Goal: Check status

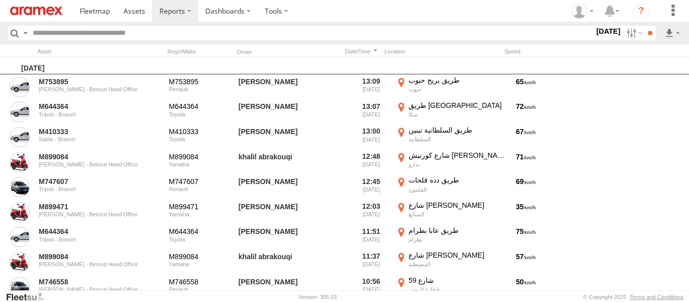
scroll to position [847, 0]
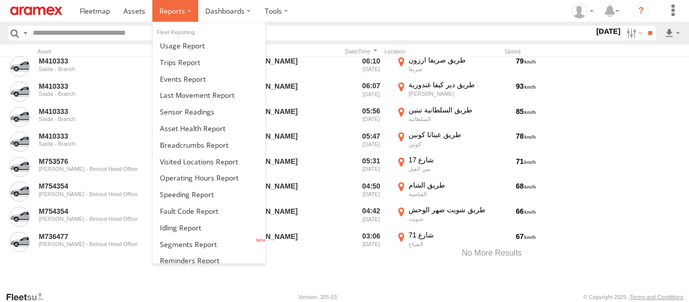
click at [188, 16] on label at bounding box center [175, 11] width 46 height 22
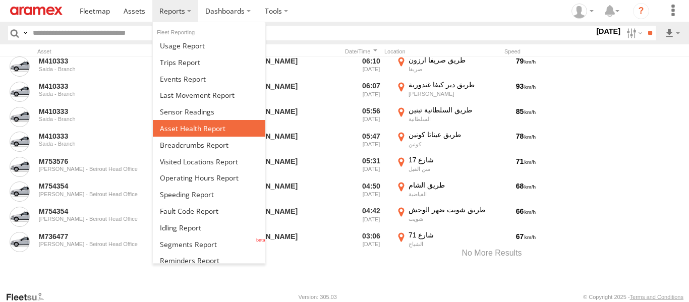
click at [197, 133] on link at bounding box center [209, 128] width 113 height 17
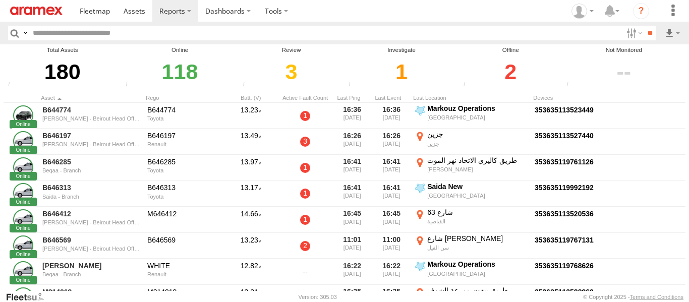
click at [511, 73] on div "2" at bounding box center [511, 71] width 100 height 35
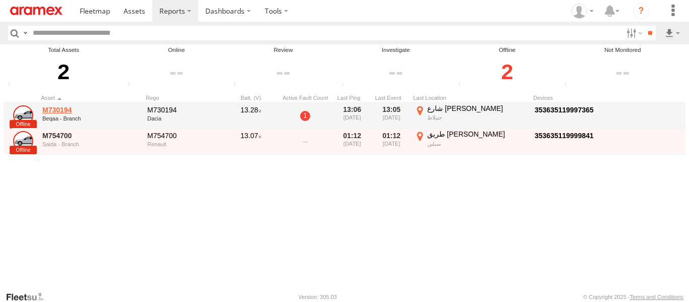
click at [65, 108] on link "M730194" at bounding box center [91, 109] width 98 height 9
